Goal: Transaction & Acquisition: Download file/media

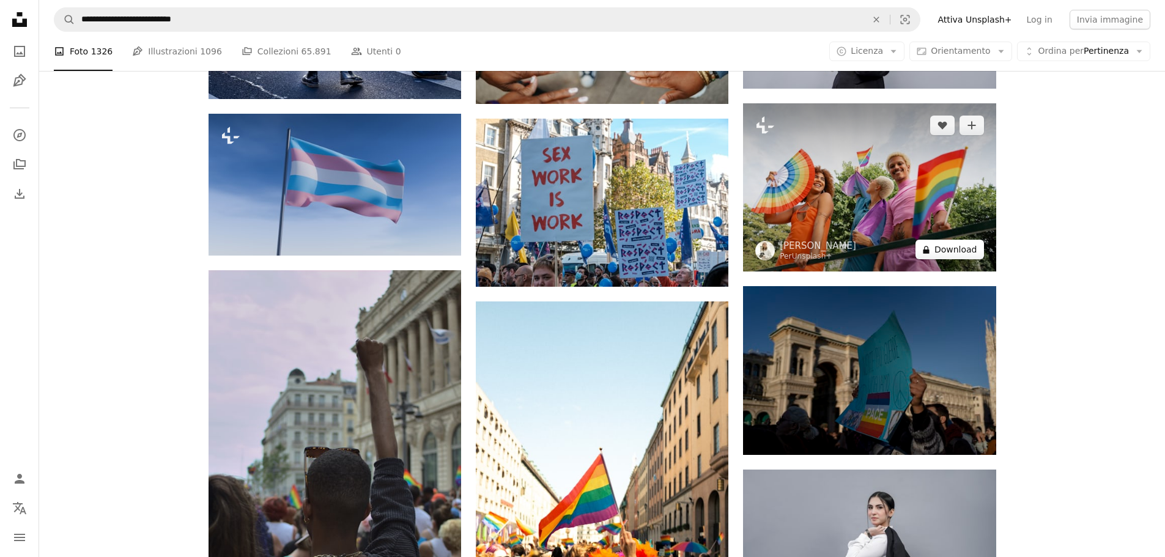
scroll to position [39280, 0]
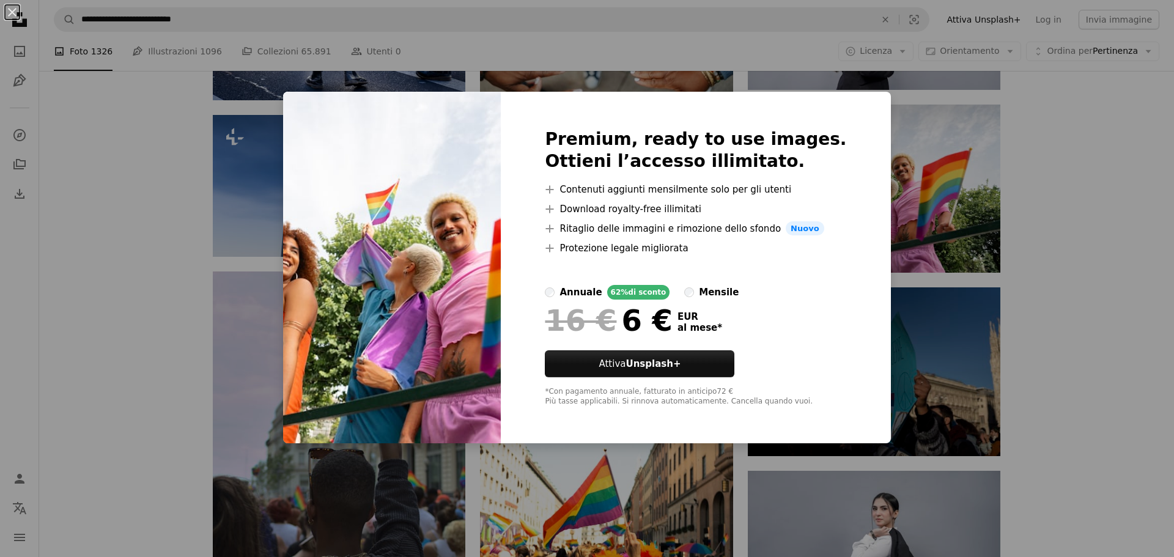
click at [1094, 422] on div "An X shape Premium, ready to use images. Ottieni l’accesso illimitato. A plus s…" at bounding box center [587, 278] width 1174 height 557
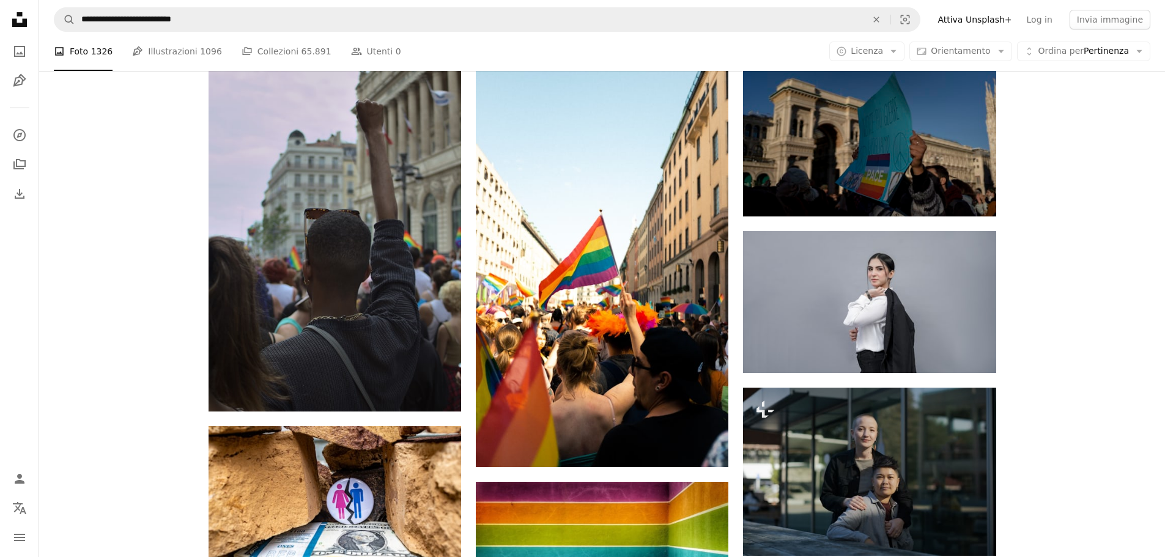
scroll to position [39524, 0]
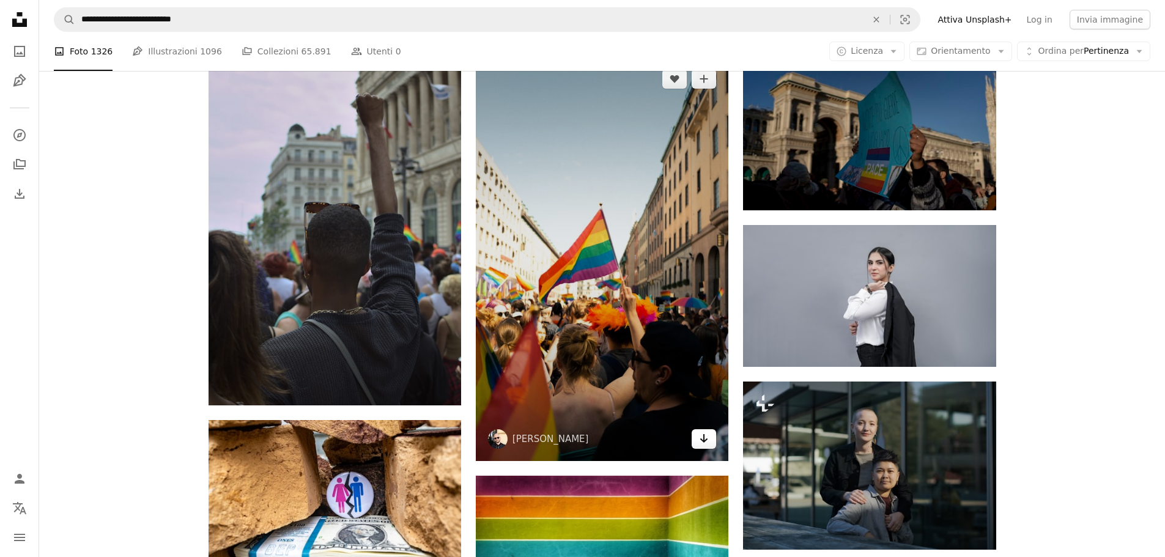
click at [695, 438] on link "Arrow pointing down" at bounding box center [703, 439] width 24 height 20
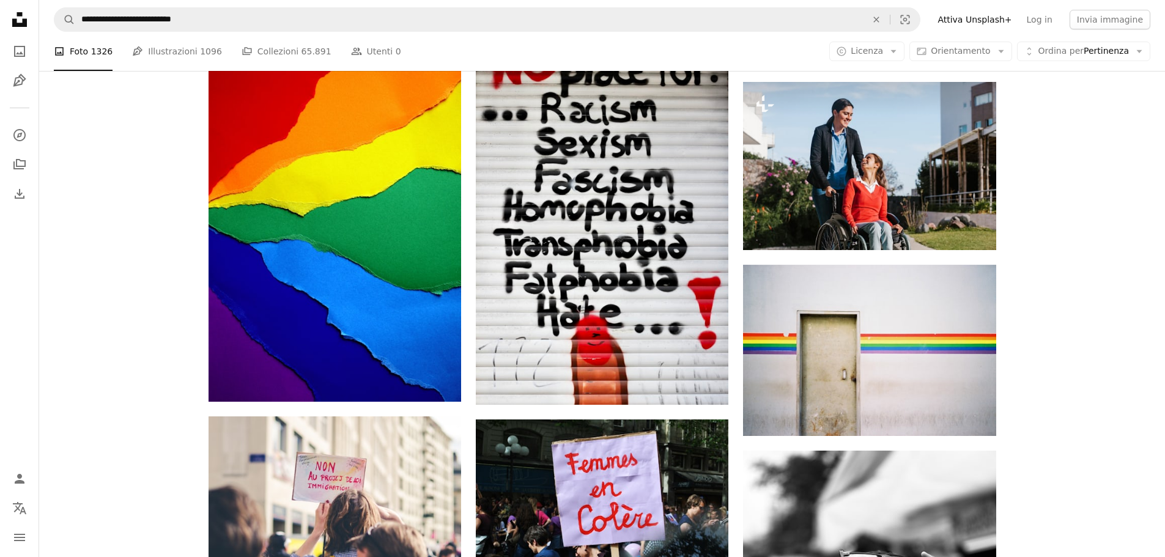
scroll to position [41530, 0]
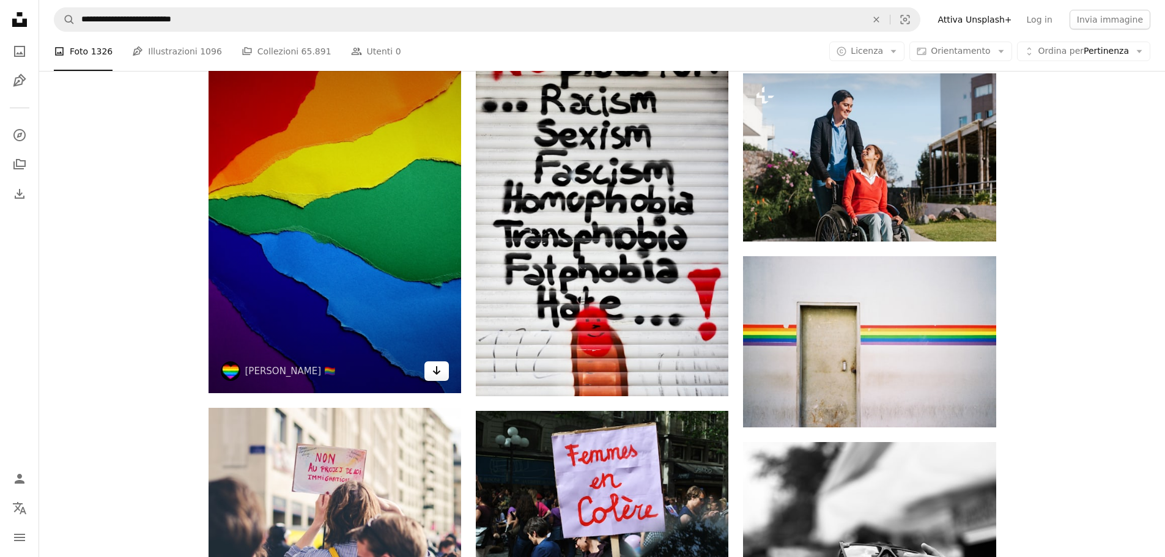
click at [437, 372] on icon "Download" at bounding box center [437, 370] width 8 height 9
